Goal: Task Accomplishment & Management: Manage account settings

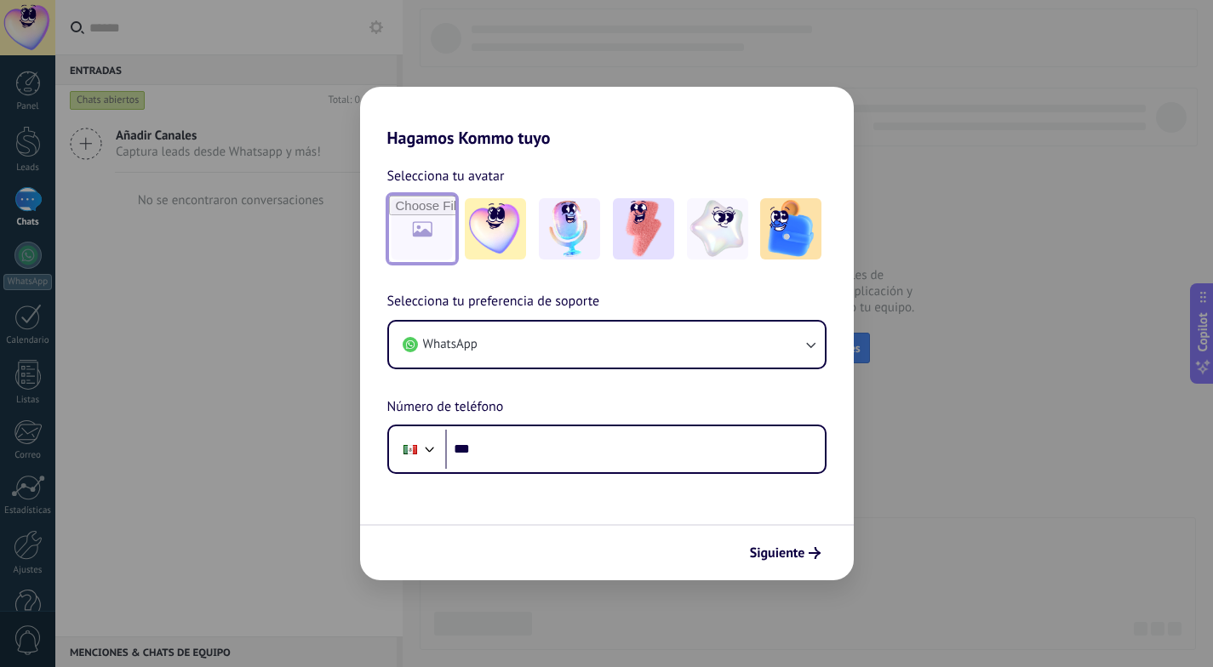
click at [424, 212] on input "file" at bounding box center [422, 229] width 66 height 66
type input "**********"
click at [631, 151] on div "Selecciona tu avatar Selecciona tu preferencia de soporte WhatsApp Número de te…" at bounding box center [607, 311] width 494 height 326
click at [489, 240] on img at bounding box center [495, 228] width 61 height 61
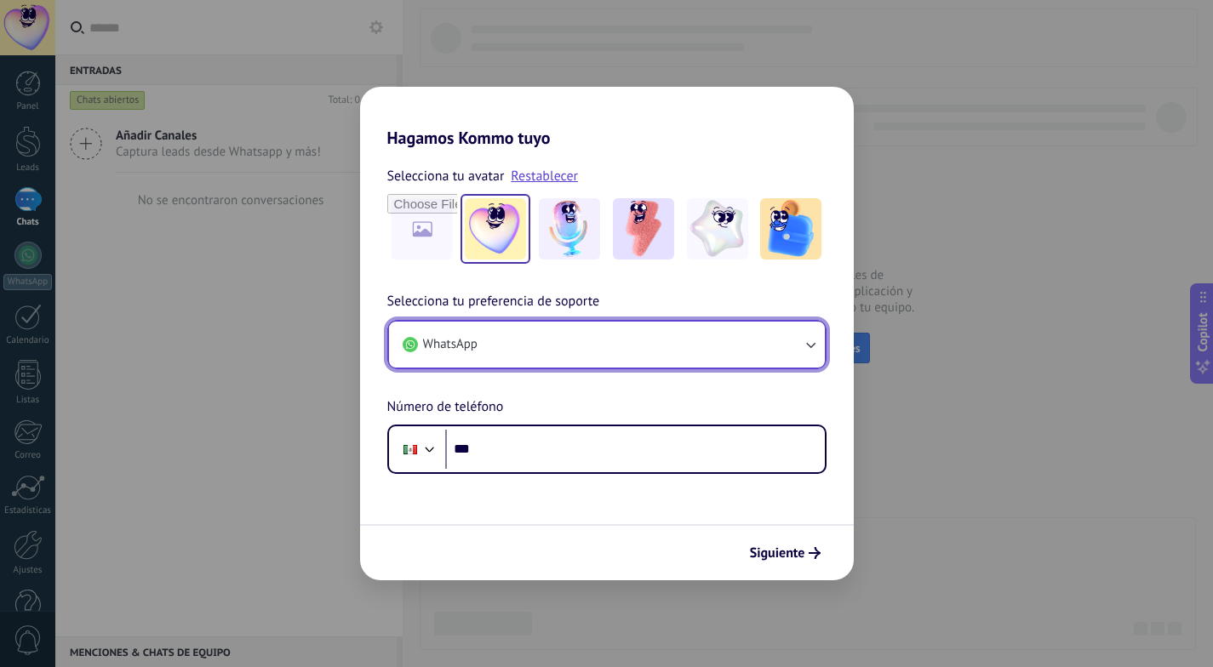
click at [676, 333] on button "WhatsApp" at bounding box center [607, 345] width 436 height 46
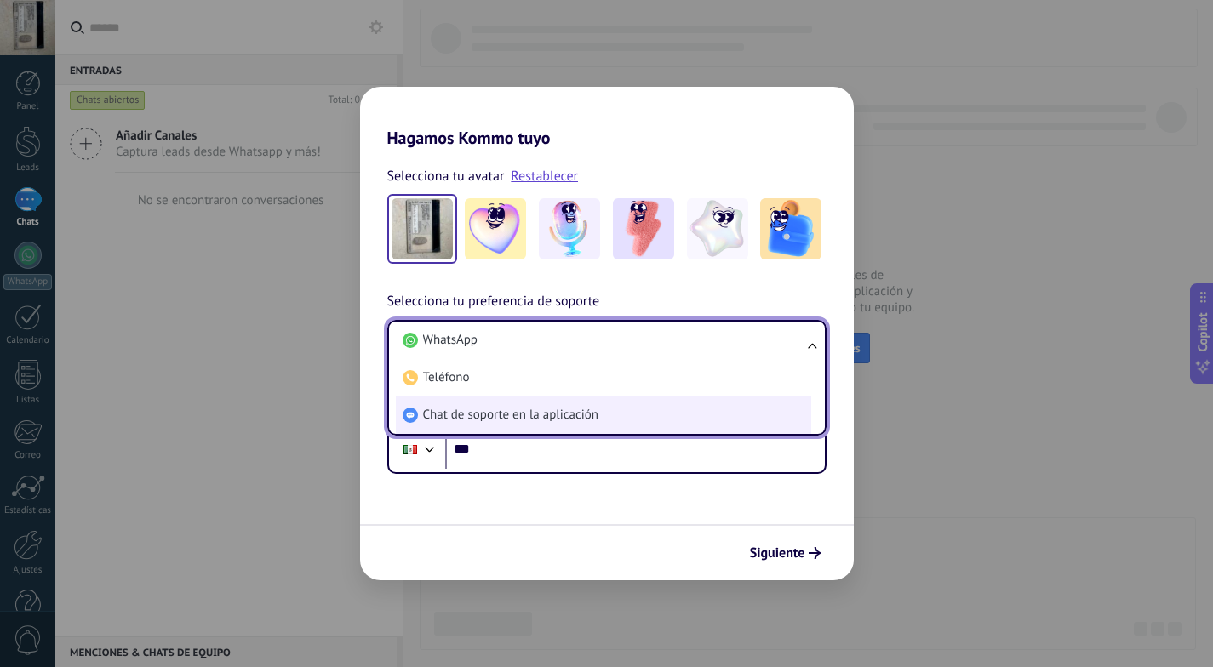
click at [623, 415] on li "Chat de soporte en la aplicación" at bounding box center [603, 415] width 415 height 37
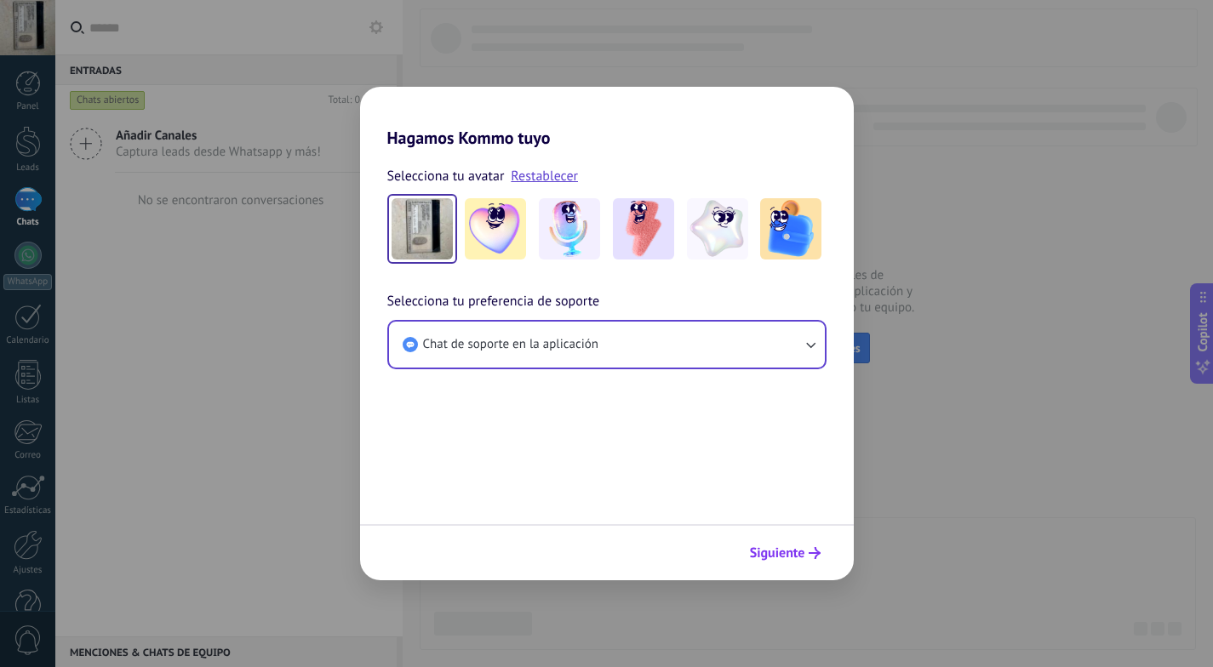
click at [780, 549] on span "Siguiente" at bounding box center [777, 553] width 55 height 12
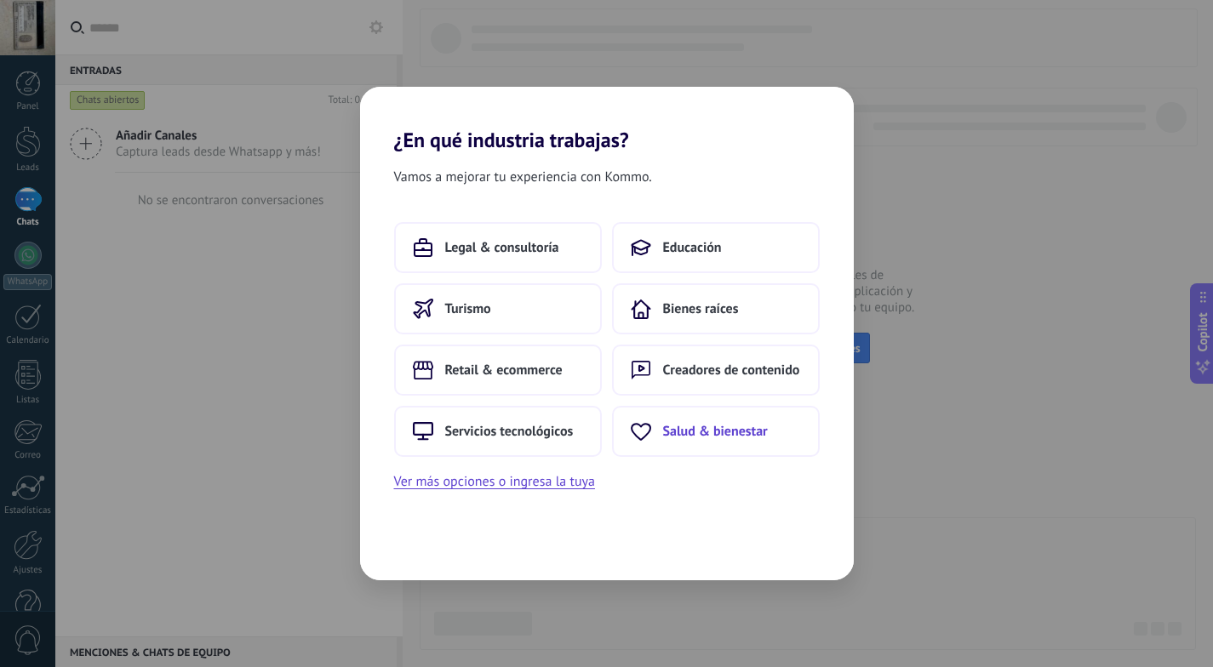
click at [638, 409] on button "Salud & bienestar" at bounding box center [716, 431] width 208 height 51
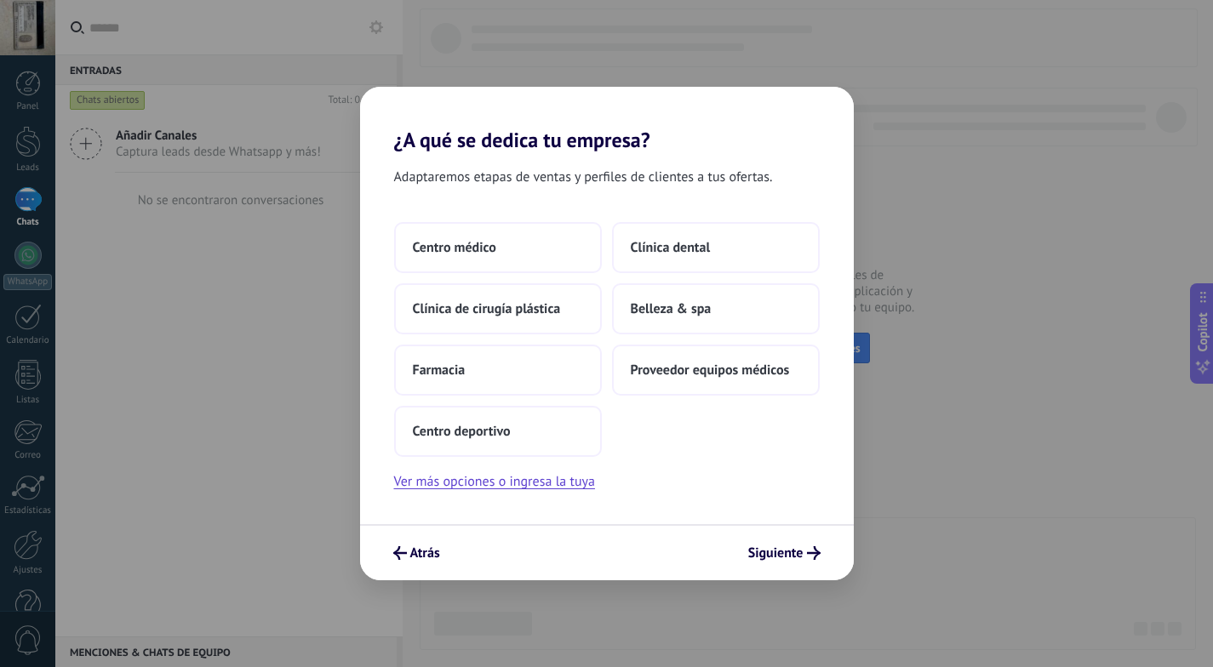
click at [669, 434] on div "Centro médico Clínica dental Clínica de cirugía plástica Belleza & spa Farmacia…" at bounding box center [607, 339] width 426 height 235
click at [799, 559] on span "Siguiente" at bounding box center [775, 553] width 55 height 12
click at [718, 396] on div "Centro médico Clínica dental Clínica de cirugía plástica Belleza & spa Farmacia…" at bounding box center [607, 339] width 426 height 235
click at [714, 377] on div "Centro médico Clínica dental Clínica de cirugía plástica Belleza & spa Farmacia…" at bounding box center [607, 339] width 426 height 235
click at [789, 552] on span "Siguiente" at bounding box center [775, 553] width 55 height 12
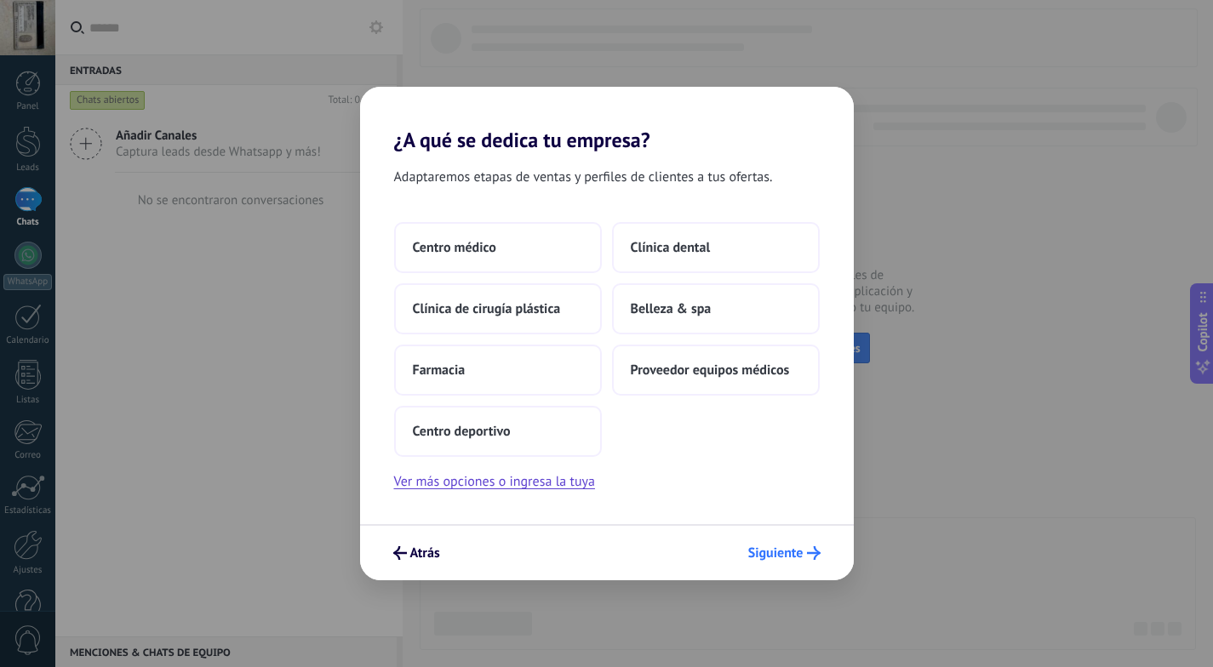
click at [789, 550] on span "Siguiente" at bounding box center [775, 553] width 55 height 12
click at [719, 265] on button "Clínica dental" at bounding box center [716, 247] width 208 height 51
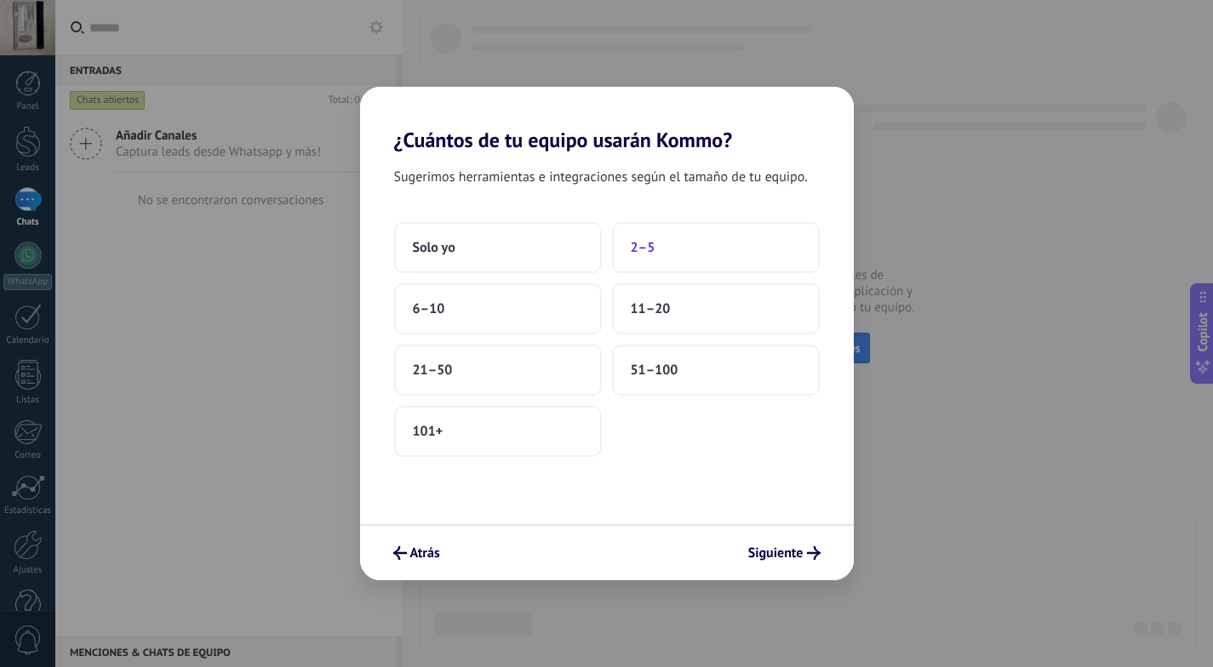
click at [713, 249] on button "2–5" at bounding box center [716, 247] width 208 height 51
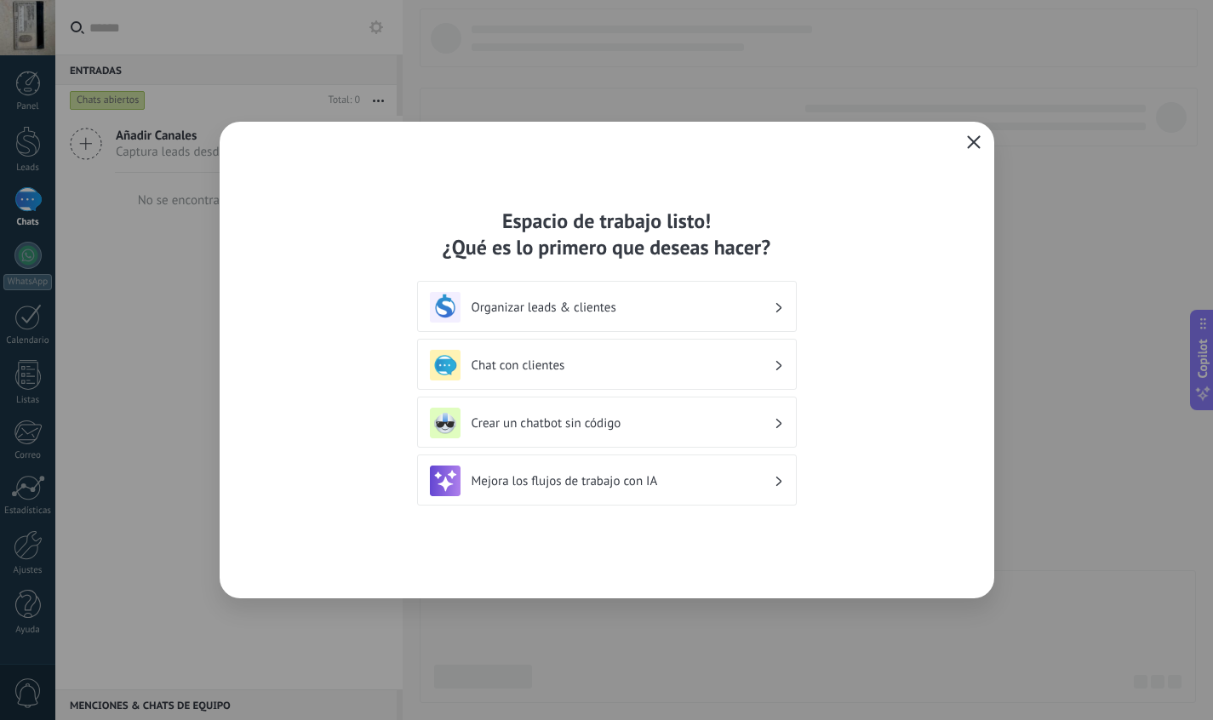
click at [971, 146] on icon "button" at bounding box center [974, 142] width 14 height 14
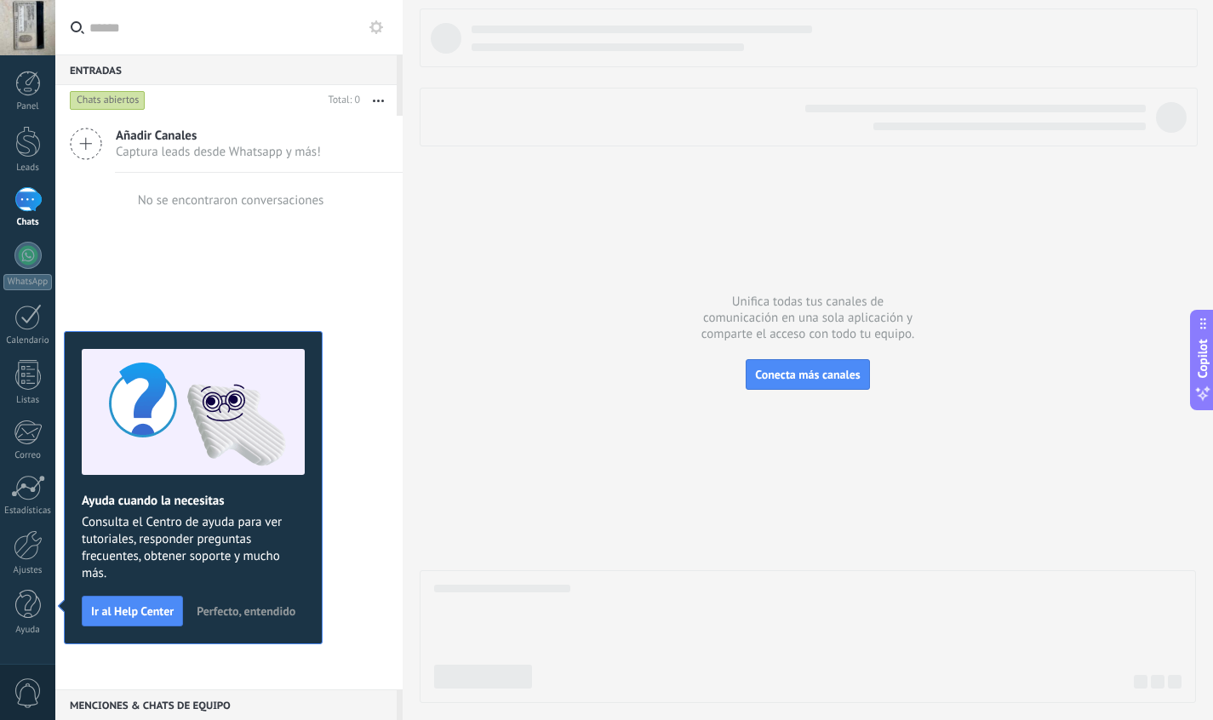
click at [368, 214] on div "No se encontraron conversaciones" at bounding box center [228, 200] width 347 height 54
click at [294, 117] on div "Añadir Canales Captura leads desde Whatsapp y más! No se encontraron conversaci…" at bounding box center [228, 403] width 347 height 574
click at [572, 567] on div at bounding box center [808, 356] width 776 height 695
click at [33, 31] on div at bounding box center [27, 27] width 55 height 55
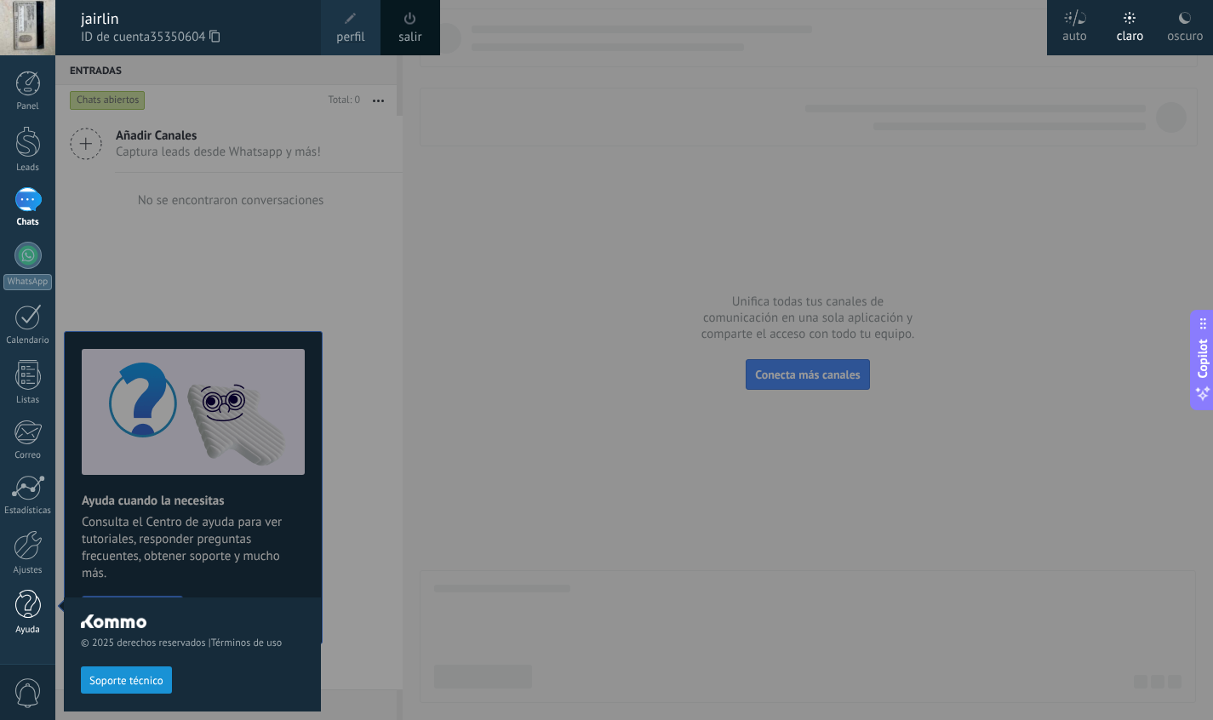
click at [31, 627] on div "Ayuda" at bounding box center [27, 630] width 49 height 11
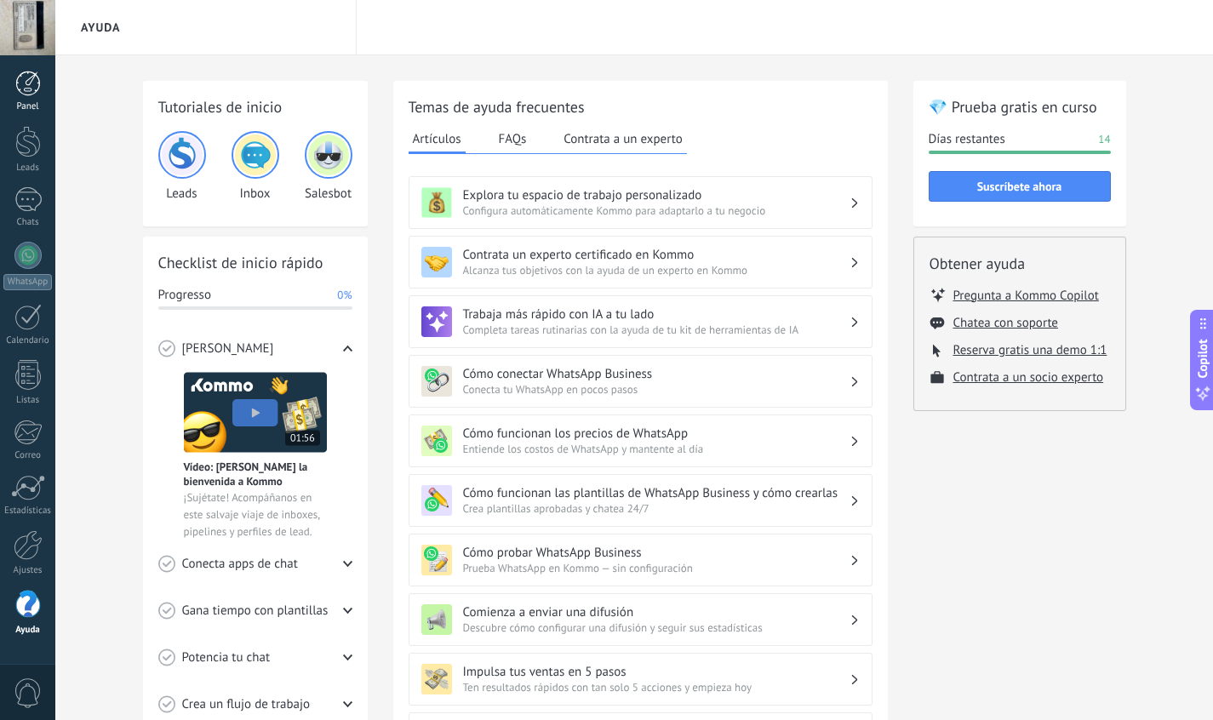
click at [22, 93] on div at bounding box center [28, 84] width 26 height 26
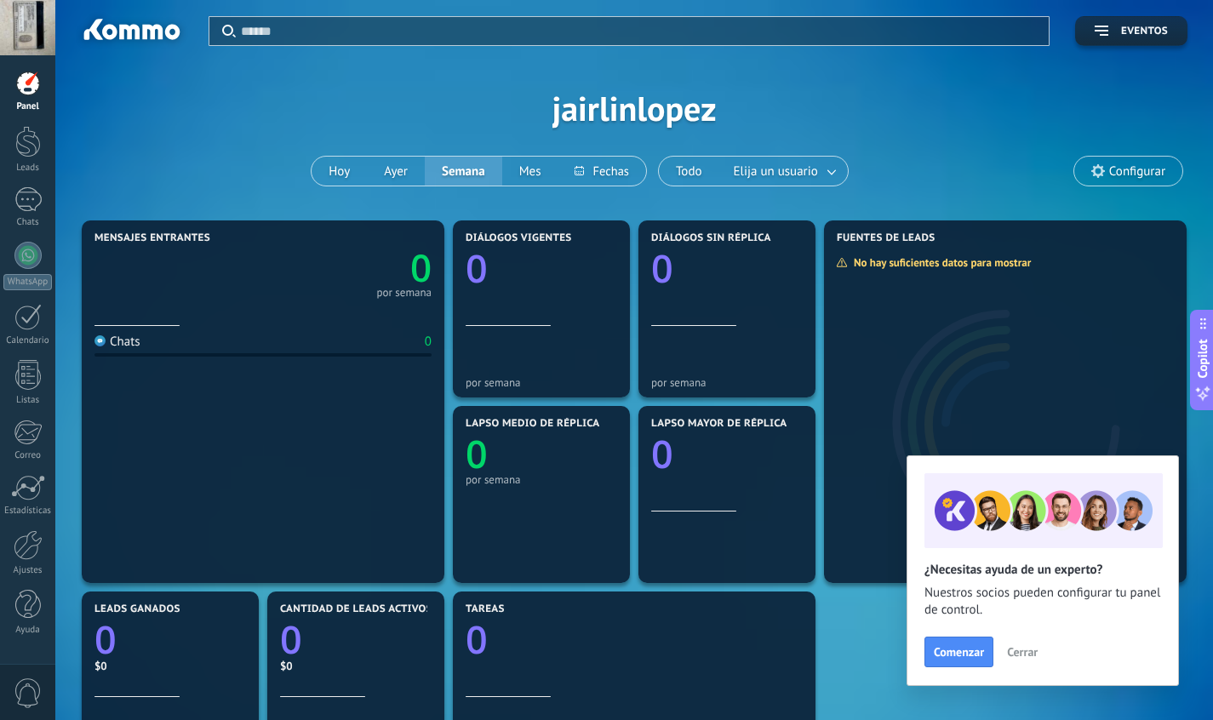
click at [14, 41] on div at bounding box center [27, 27] width 55 height 55
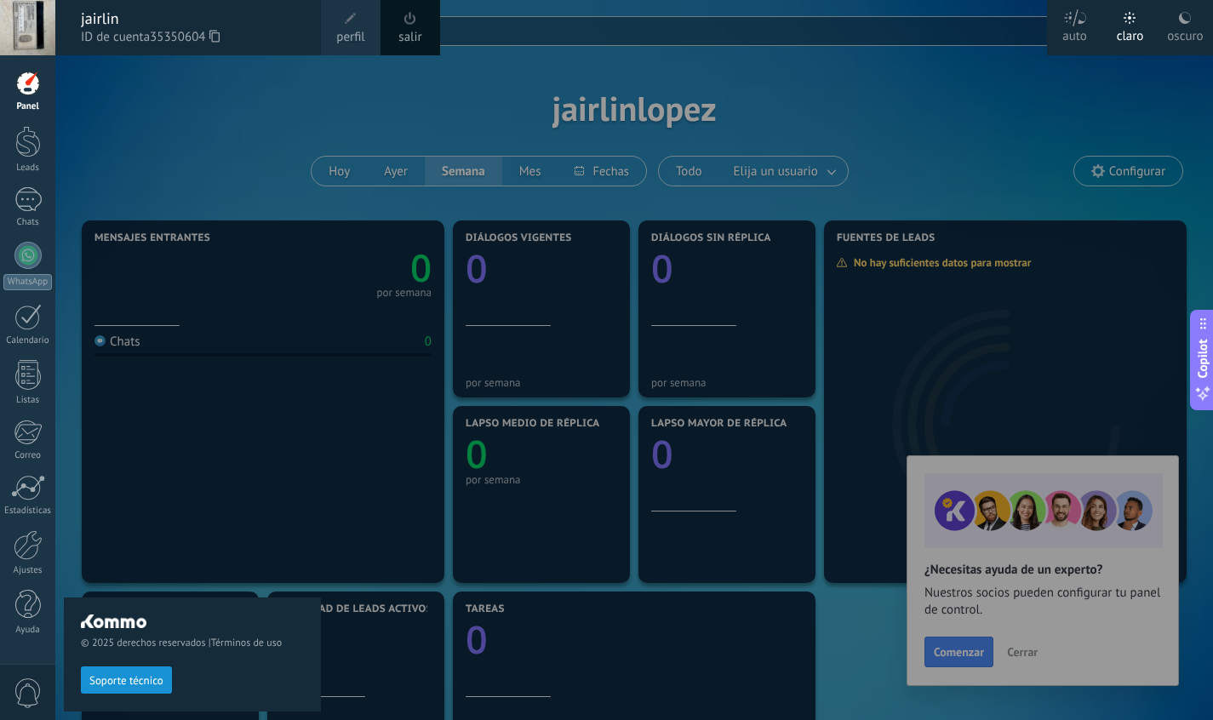
click at [38, 683] on span "0" at bounding box center [28, 693] width 29 height 30
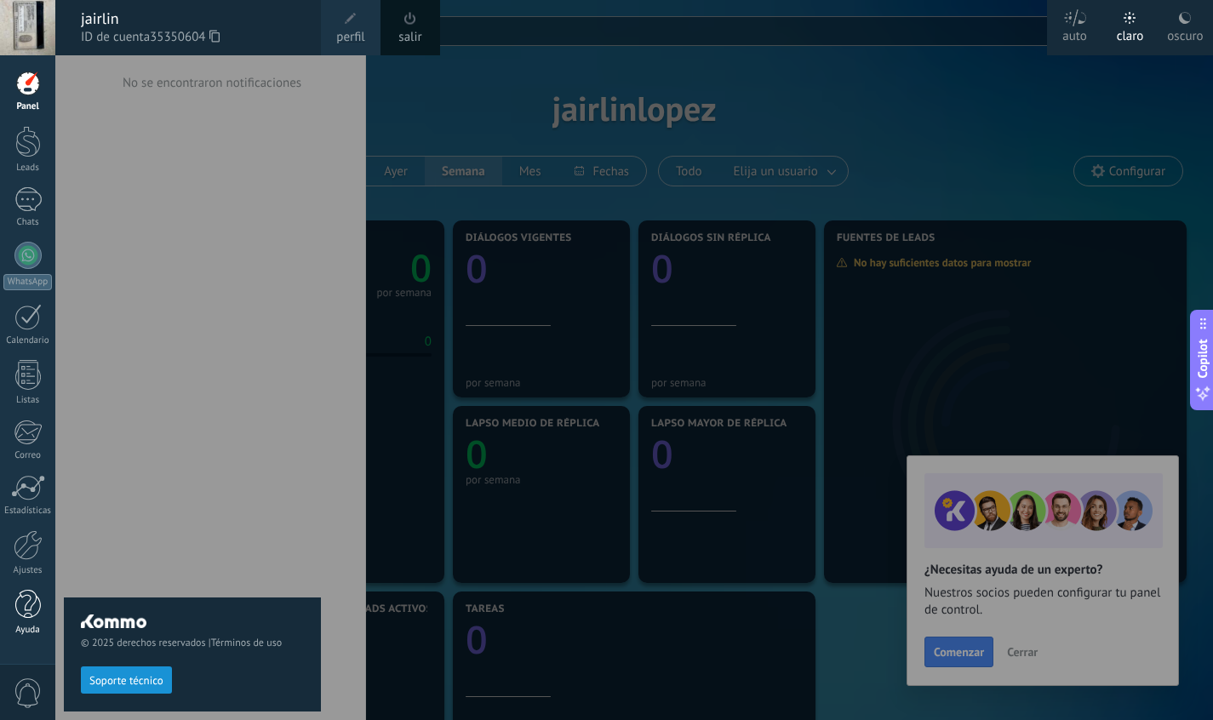
click at [25, 609] on div at bounding box center [28, 605] width 26 height 30
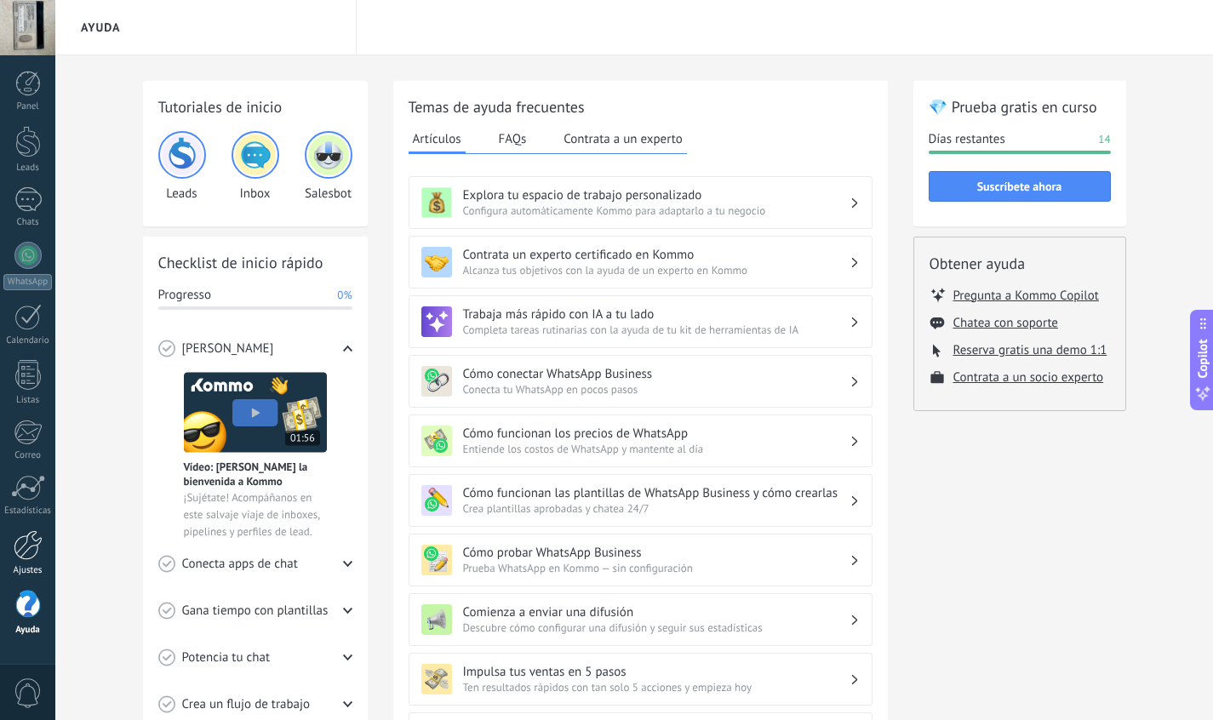
click at [23, 543] on div at bounding box center [28, 545] width 29 height 30
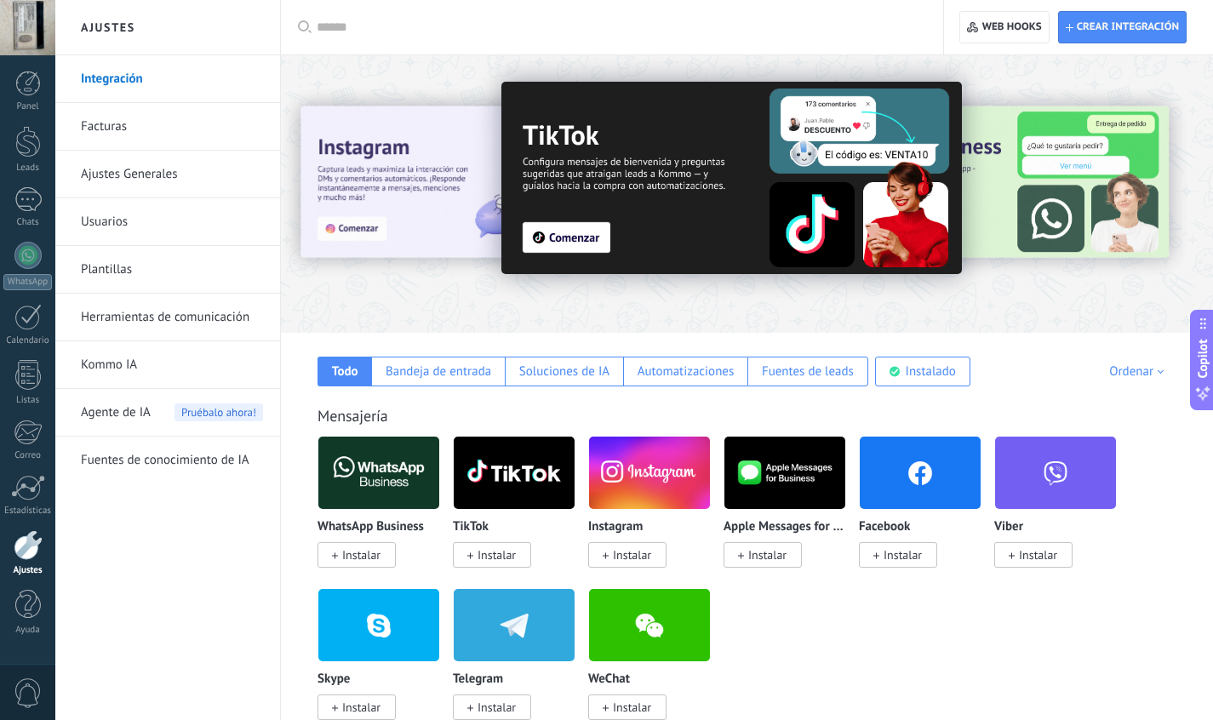
click at [915, 29] on input "text" at bounding box center [618, 28] width 603 height 18
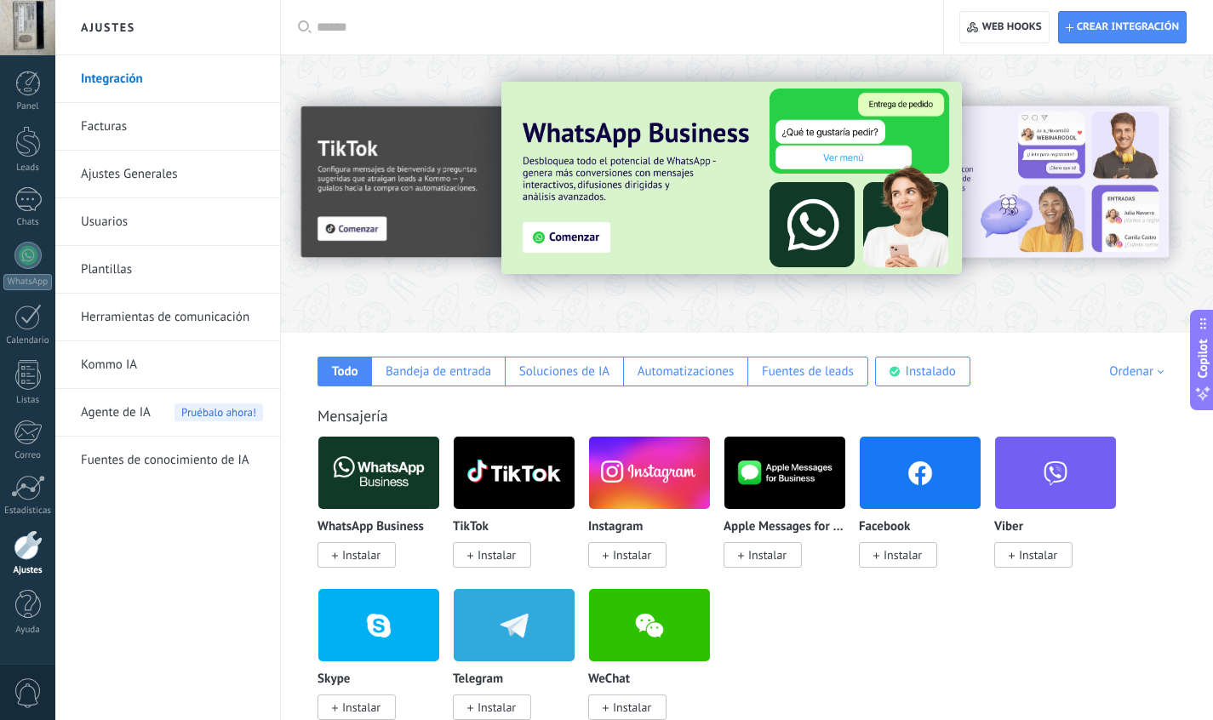
click at [1164, 562] on div "WhatsApp Business Instalar TikTok Instalar Instagram Instalar Apple Messages fo…" at bounding box center [755, 588] width 877 height 305
click at [43, 258] on link "WhatsApp" at bounding box center [27, 266] width 55 height 49
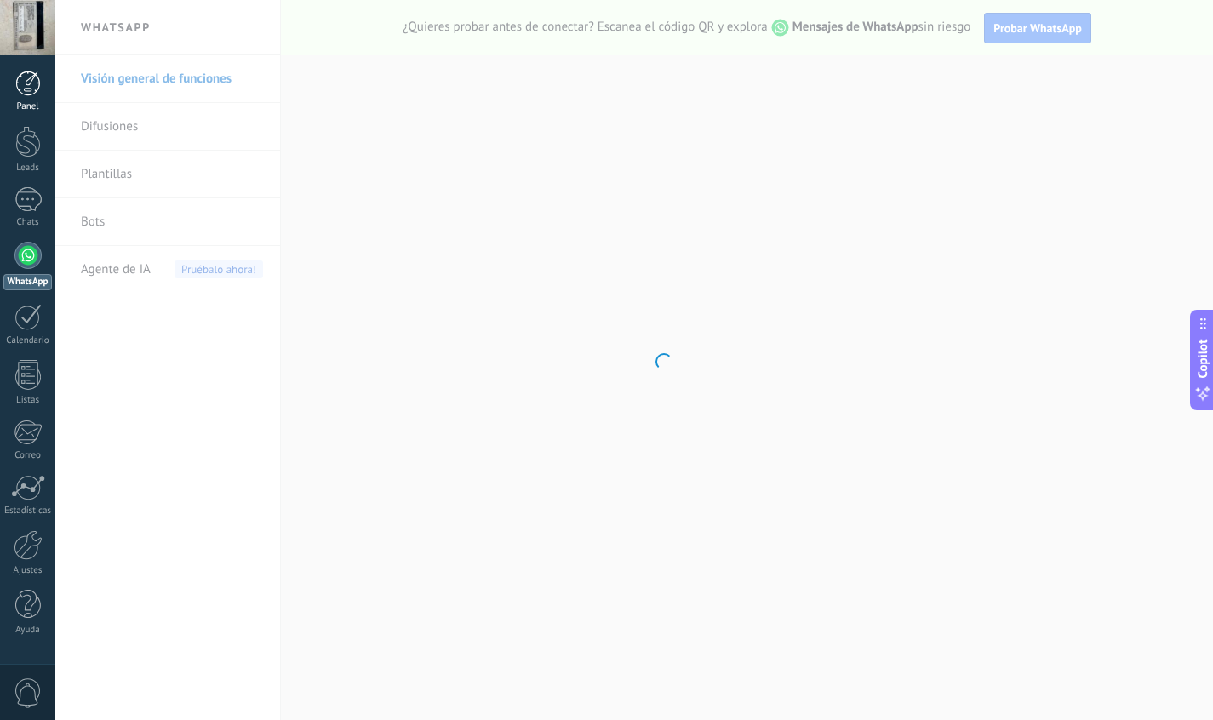
click at [28, 89] on div at bounding box center [28, 84] width 26 height 26
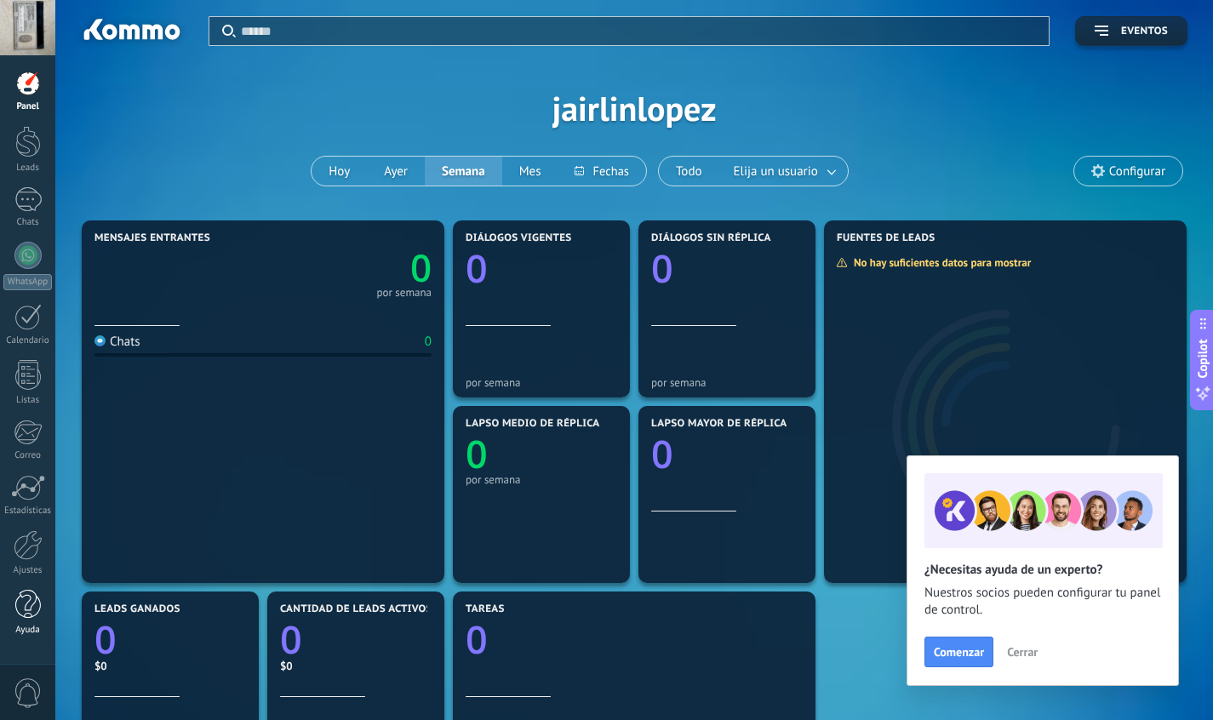
click at [31, 612] on div at bounding box center [28, 605] width 26 height 30
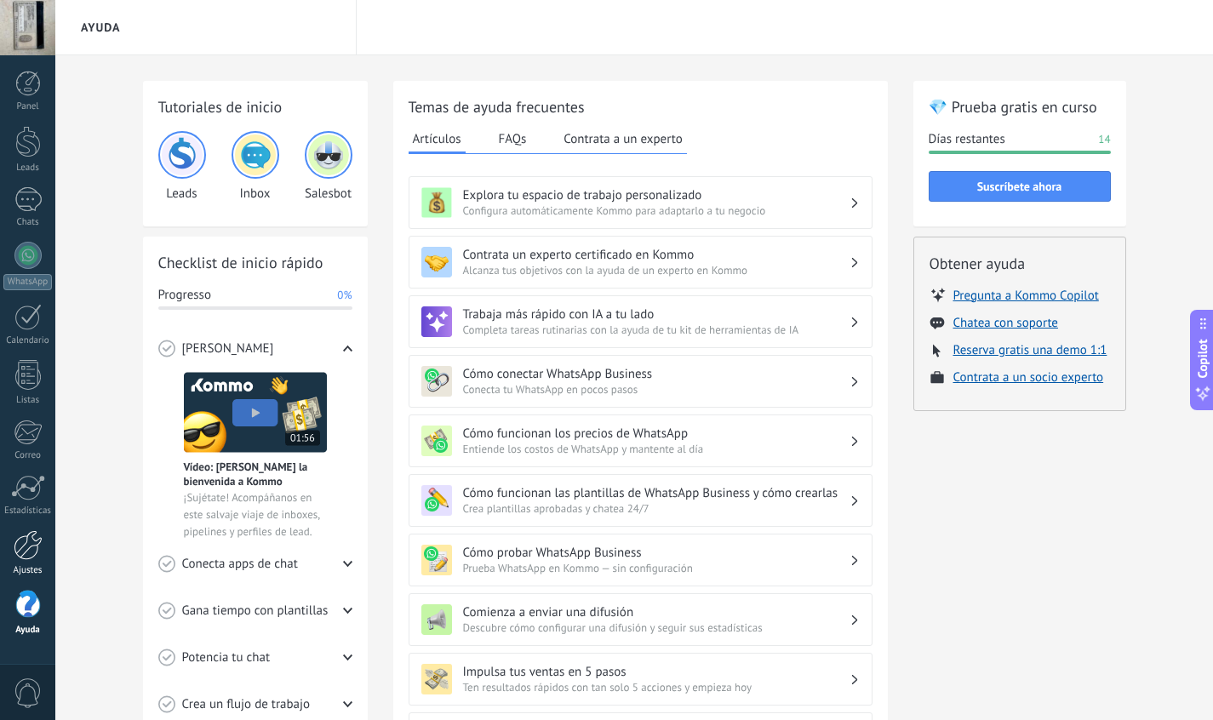
click at [18, 543] on div at bounding box center [28, 545] width 29 height 30
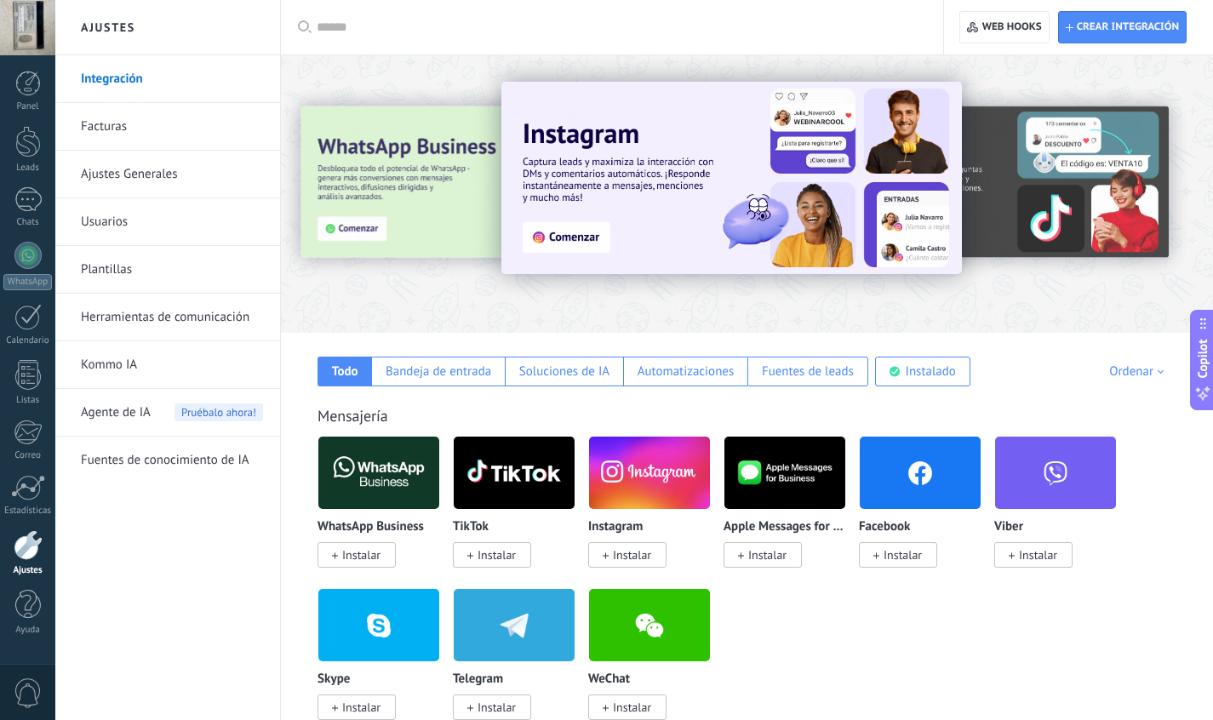
click at [200, 130] on link "Facturas" at bounding box center [172, 127] width 182 height 48
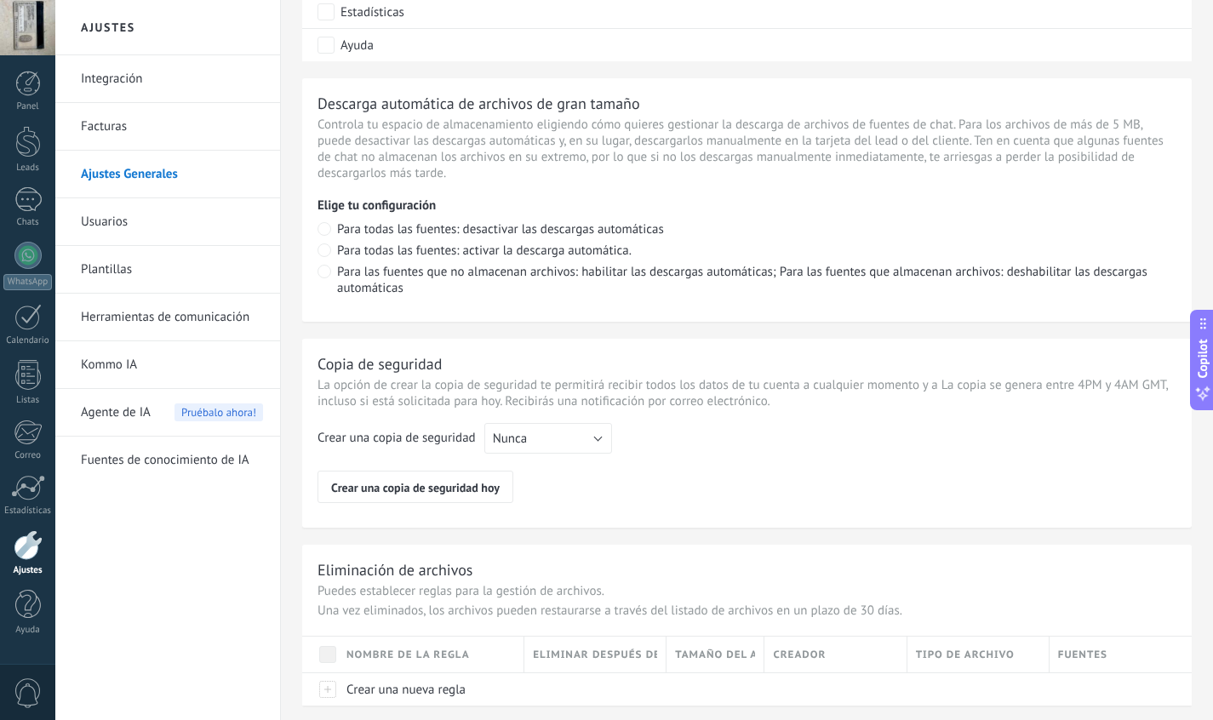
scroll to position [1199, 0]
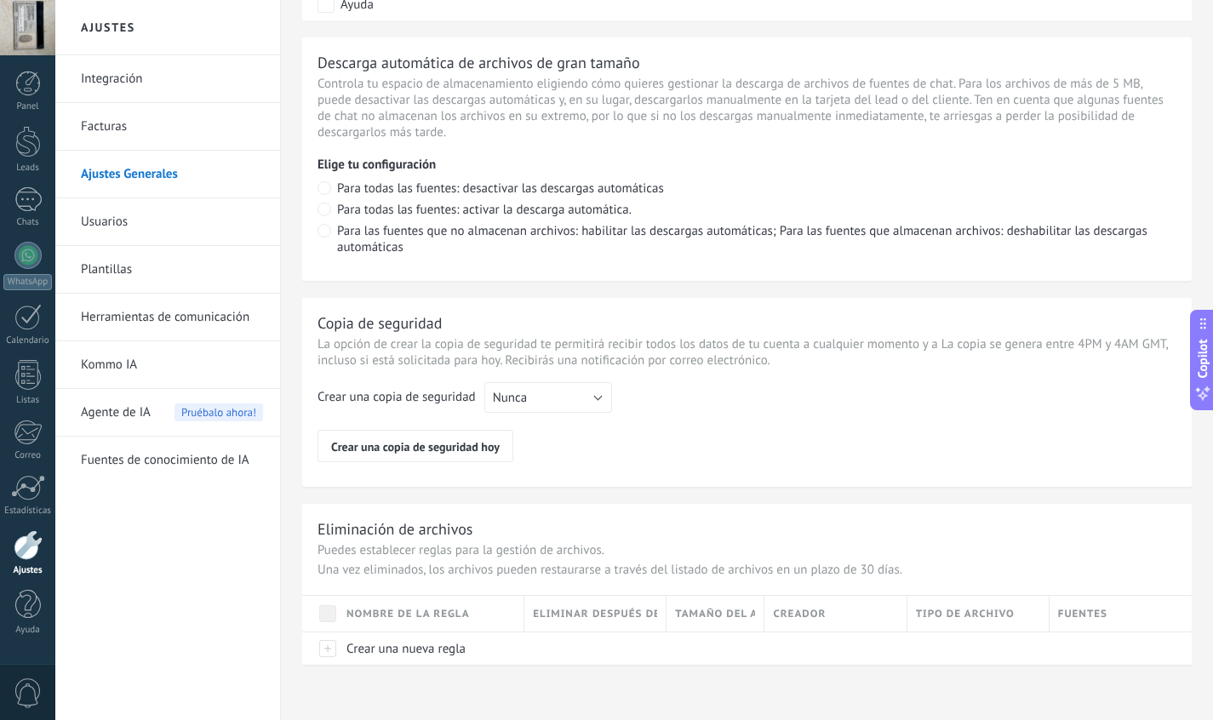
click at [187, 78] on link "Integración" at bounding box center [172, 79] width 182 height 48
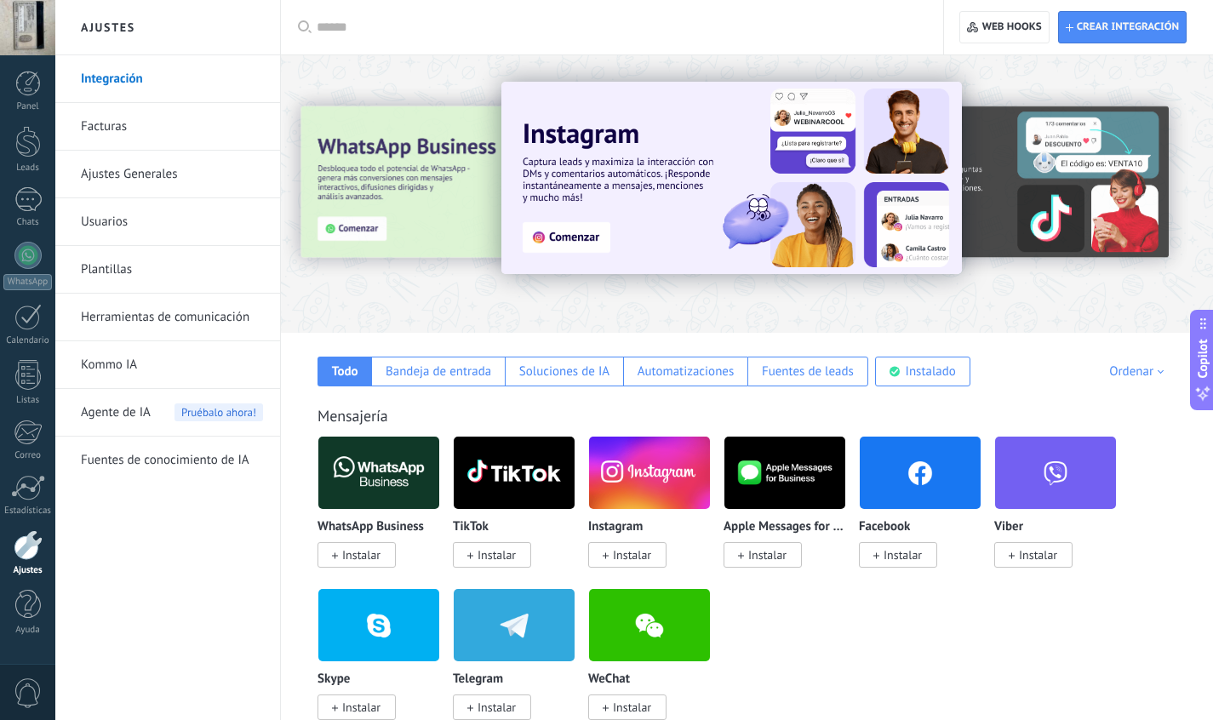
click at [164, 137] on link "Facturas" at bounding box center [172, 127] width 182 height 48
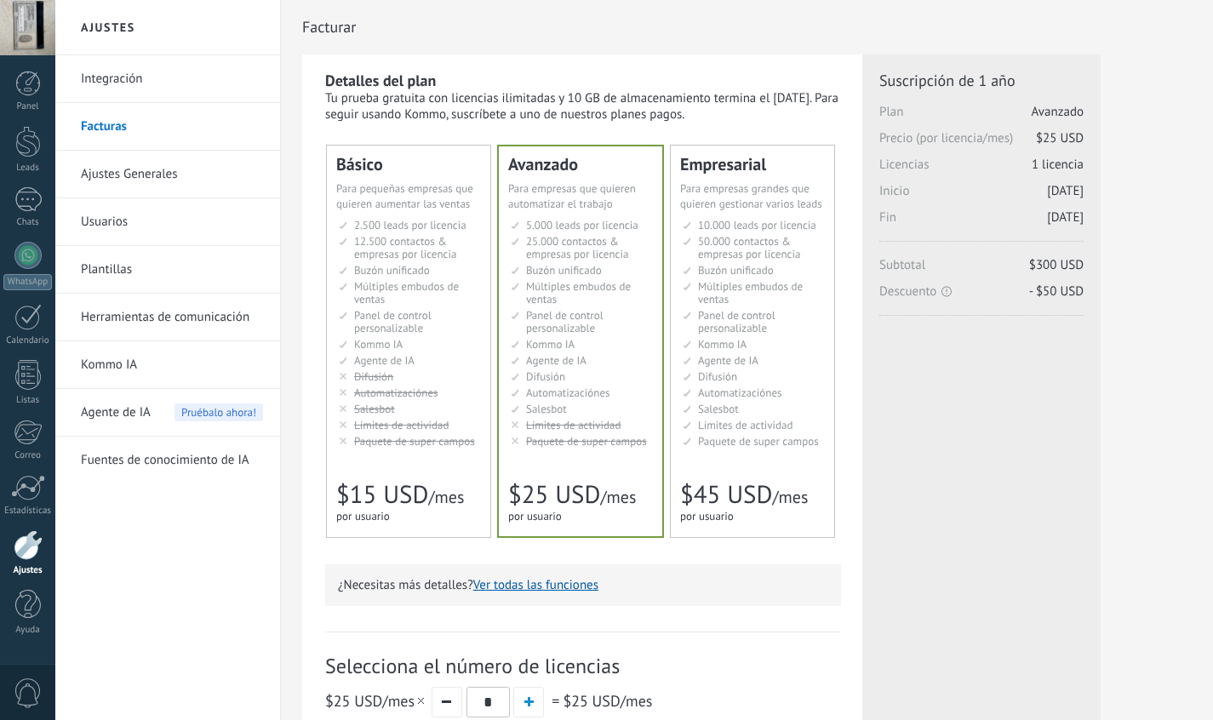
click at [172, 176] on link "Ajustes Generales" at bounding box center [172, 175] width 182 height 48
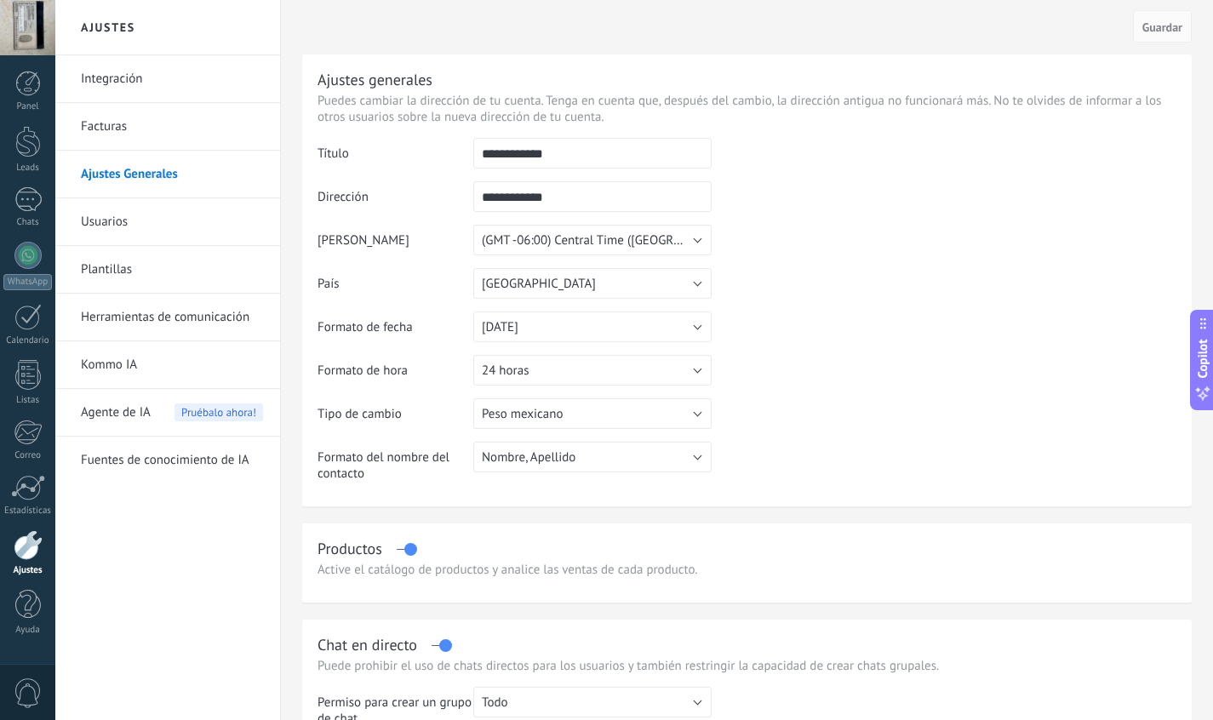
click at [184, 32] on h2 "Ajustes" at bounding box center [168, 27] width 182 height 55
click at [145, 87] on link "Integración" at bounding box center [172, 79] width 182 height 48
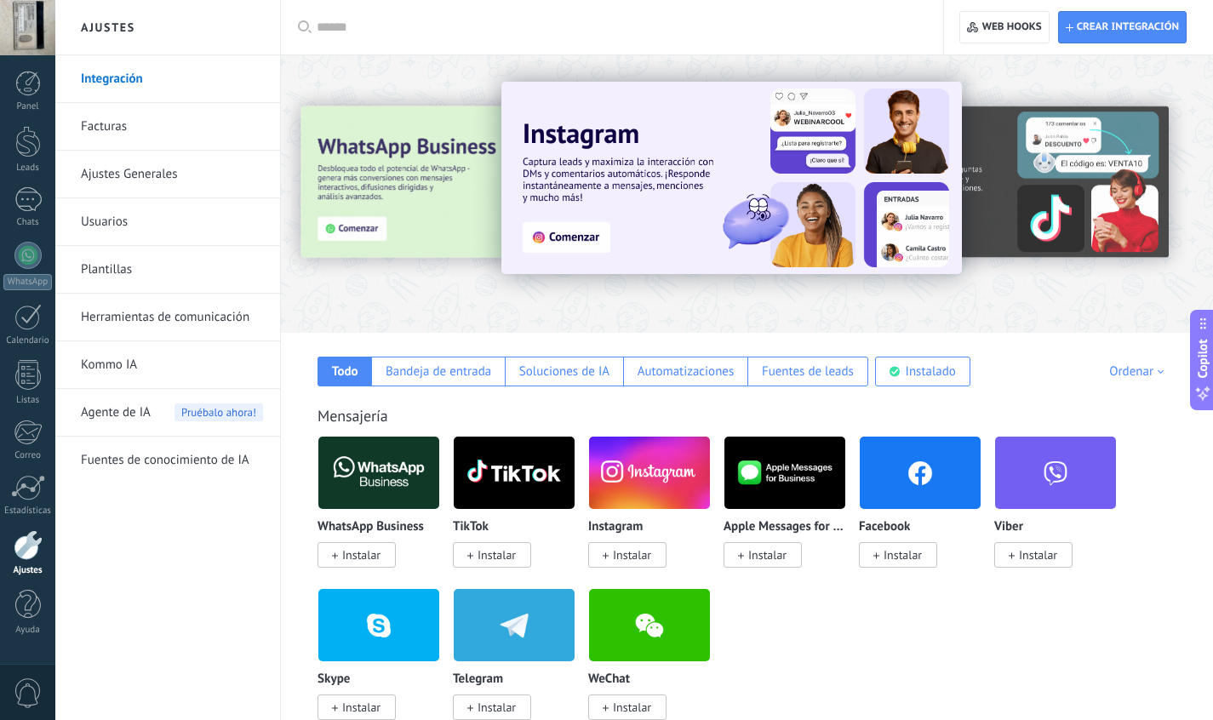
click at [145, 123] on link "Facturas" at bounding box center [172, 127] width 182 height 48
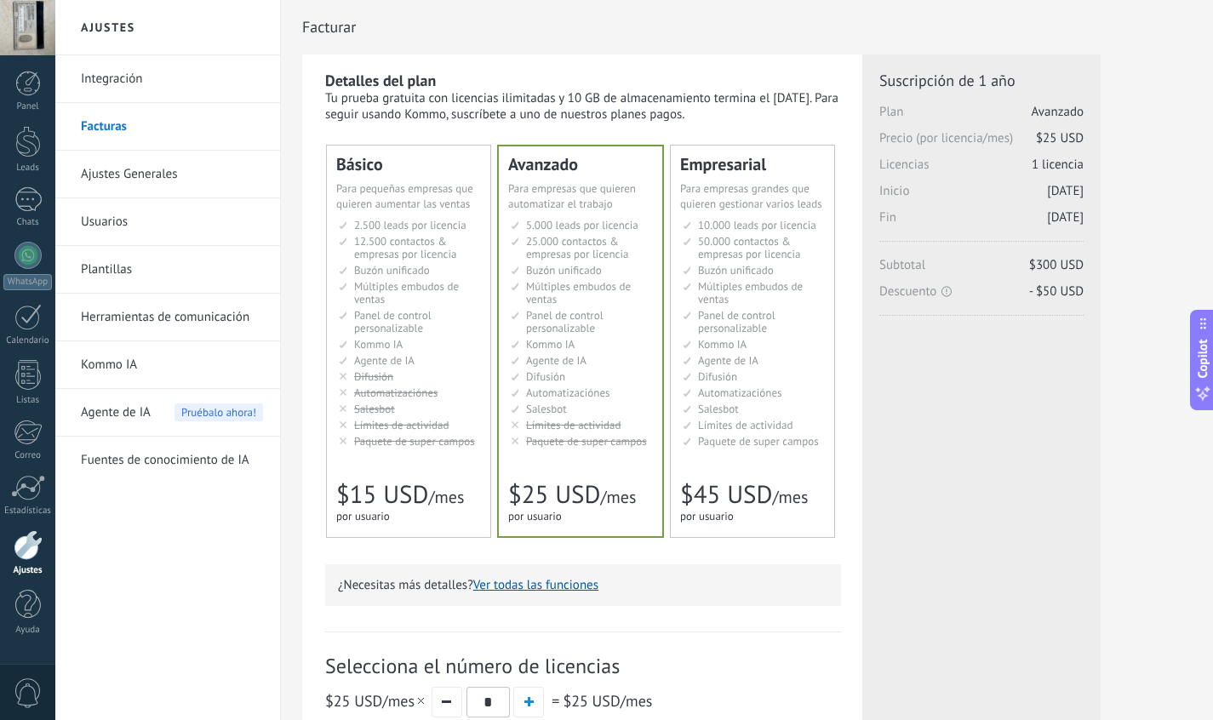
click at [169, 460] on link "Fuentes de conocimiento de IA" at bounding box center [172, 461] width 182 height 48
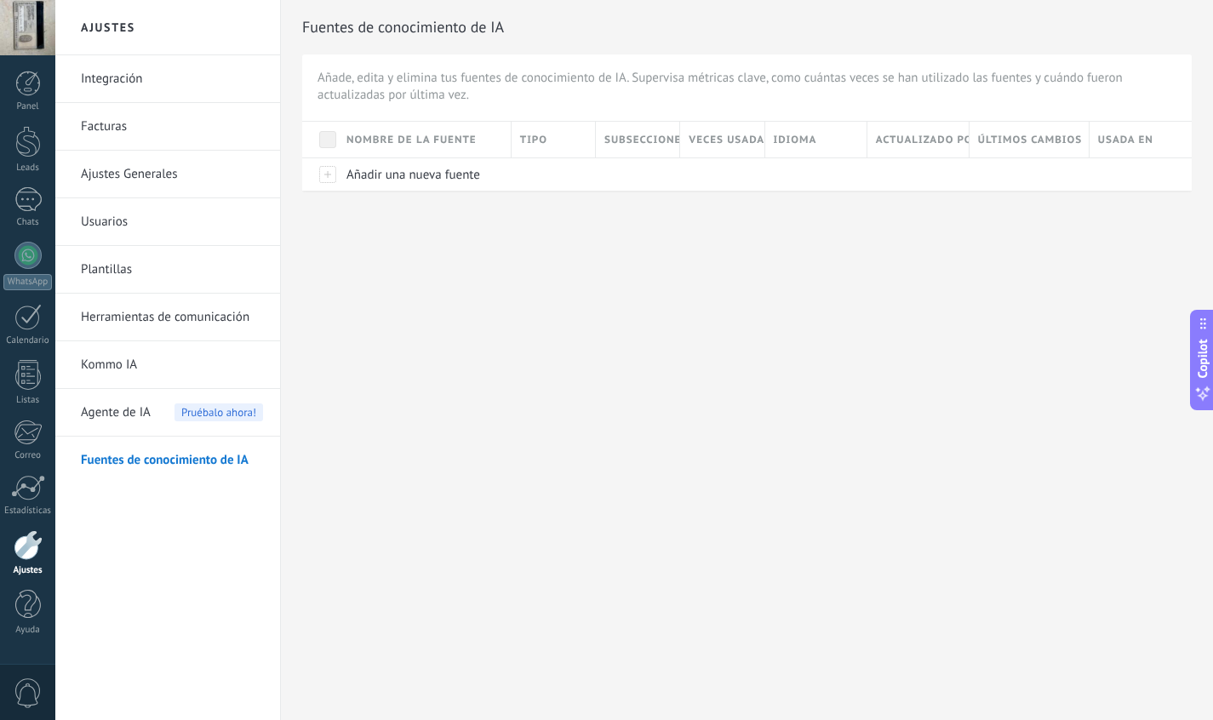
click at [145, 364] on link "Kommo IA" at bounding box center [172, 365] width 182 height 48
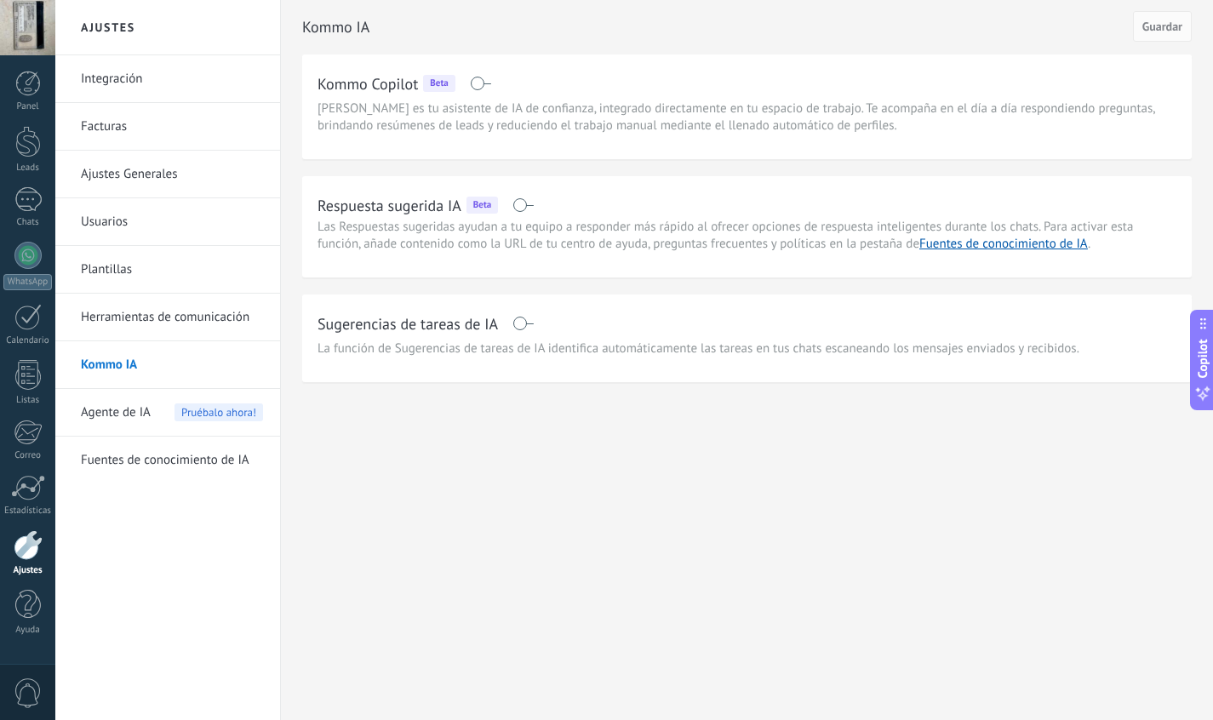
click at [214, 271] on link "Plantillas" at bounding box center [172, 270] width 182 height 48
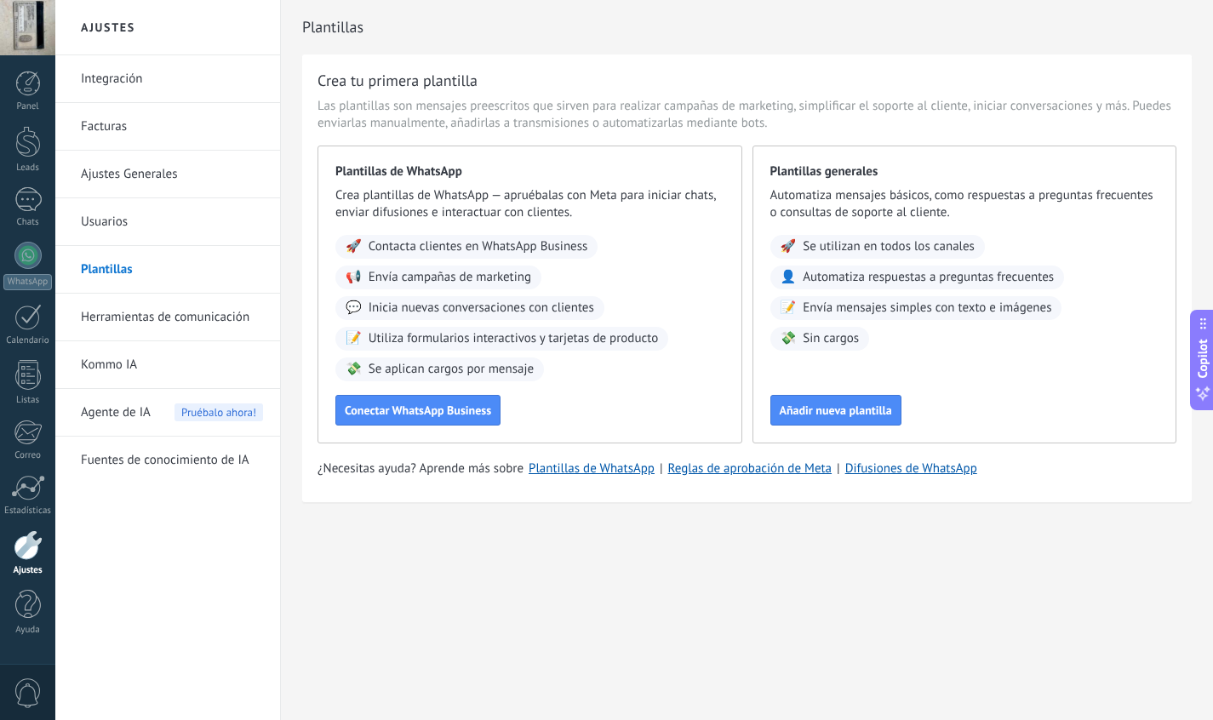
click at [162, 218] on link "Usuarios" at bounding box center [172, 222] width 182 height 48
